Goal: Task Accomplishment & Management: Use online tool/utility

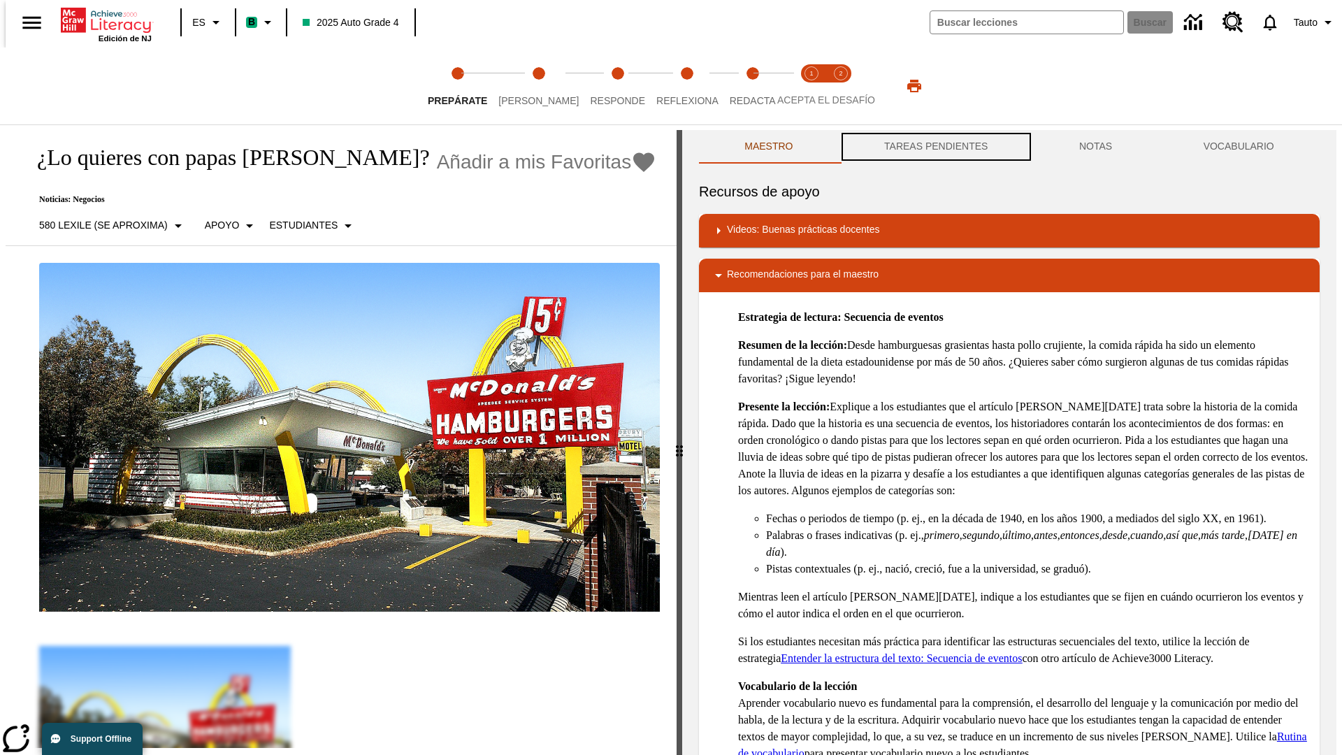
click at [935, 147] on button "TAREAS PENDIENTES" at bounding box center [936, 147] width 195 height 34
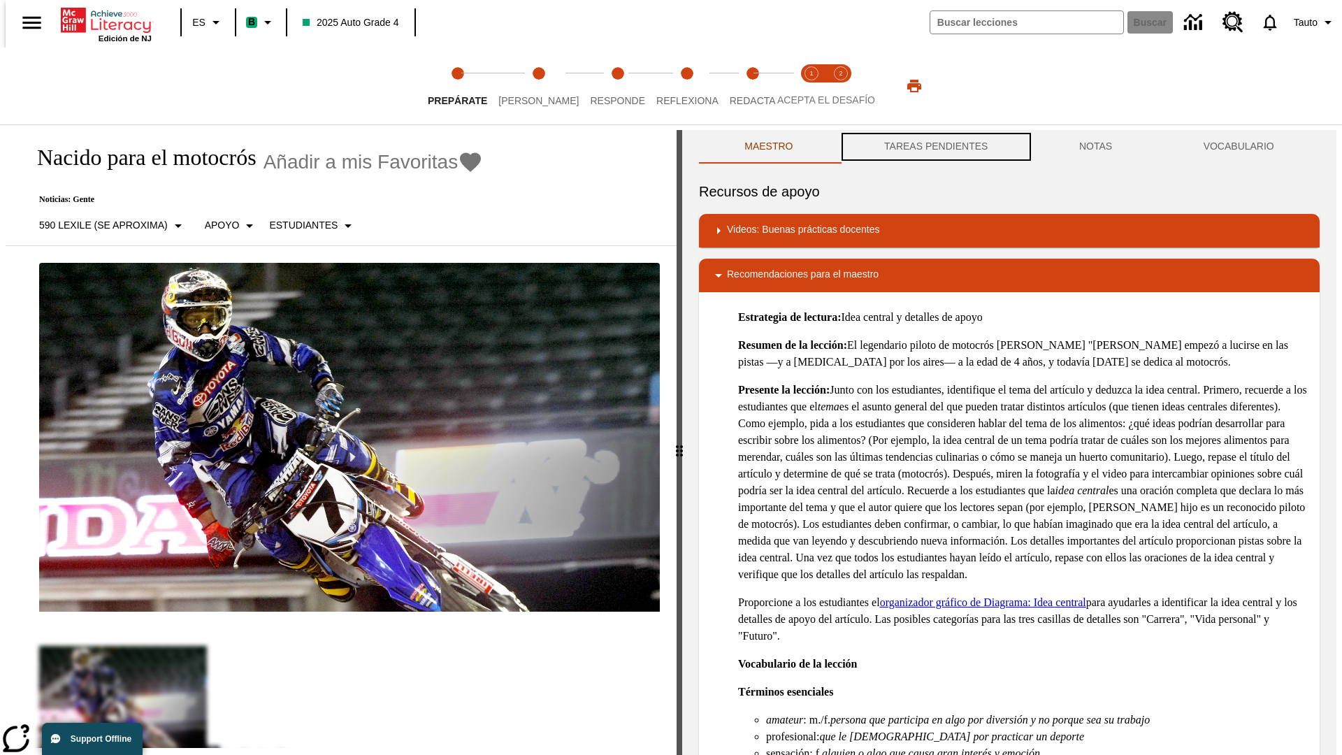
click at [935, 147] on button "TAREAS PENDIENTES" at bounding box center [936, 147] width 195 height 34
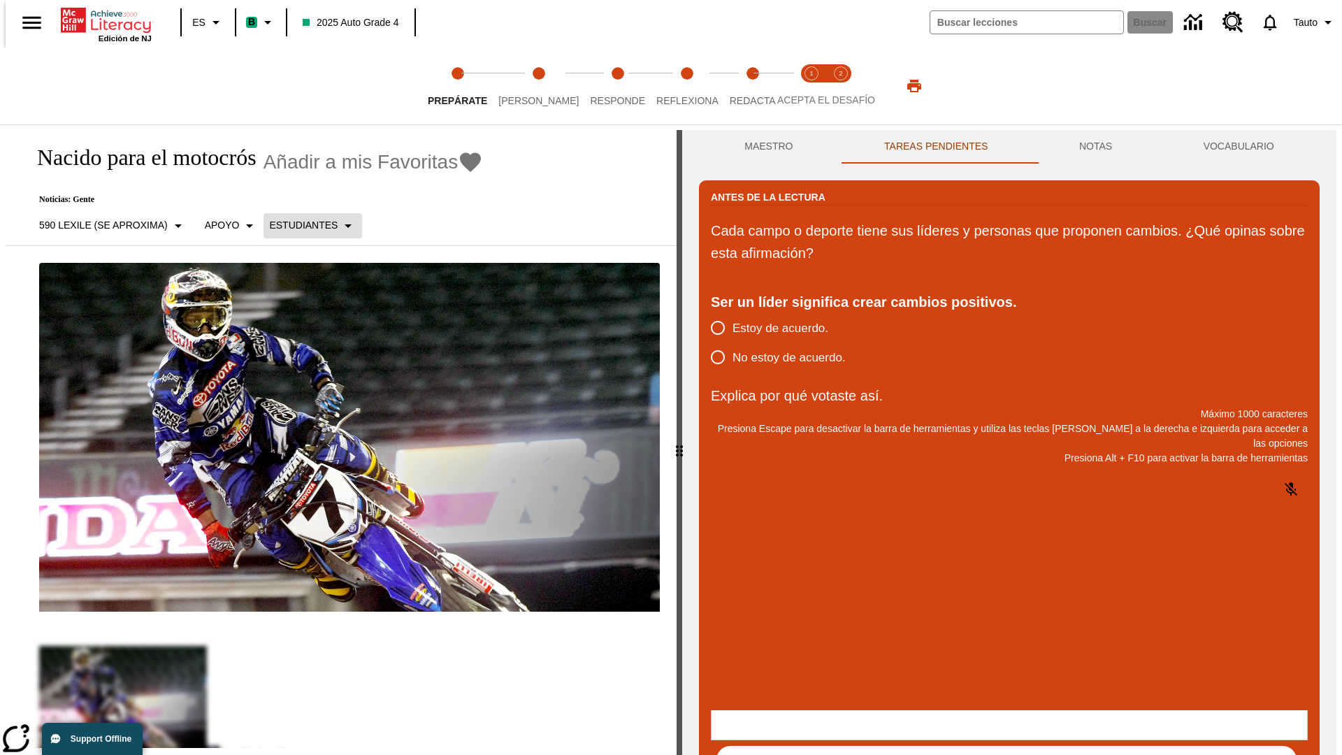
click at [304, 225] on p "Estudiantes" at bounding box center [303, 225] width 69 height 15
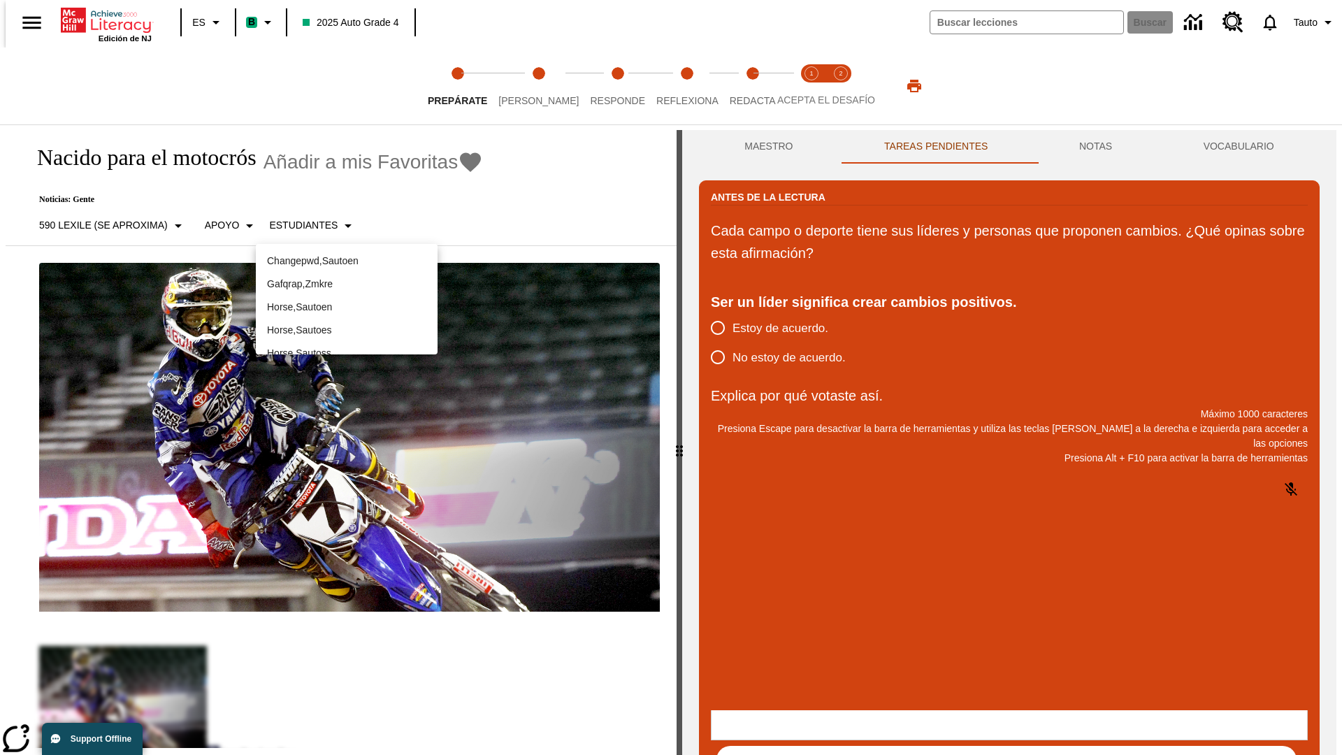
click at [347, 323] on p "Horse , Sautoes" at bounding box center [346, 330] width 159 height 15
